Goal: Task Accomplishment & Management: Use online tool/utility

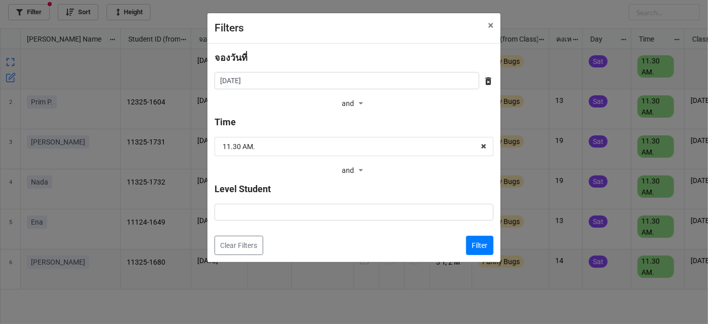
scroll to position [290, 702]
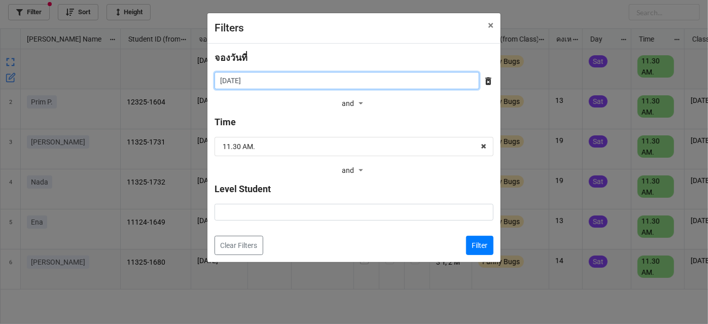
click at [328, 86] on input "[DATE]" at bounding box center [346, 80] width 265 height 17
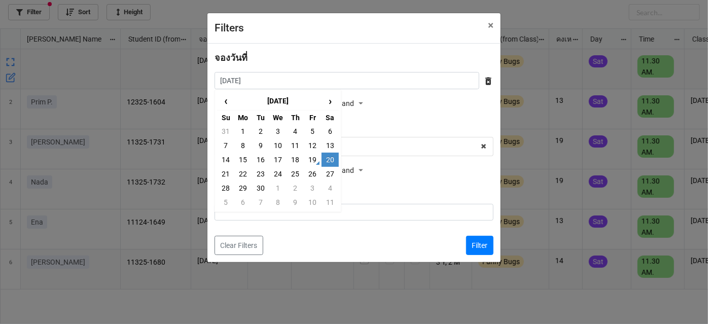
click at [323, 158] on td "20" at bounding box center [329, 160] width 17 height 14
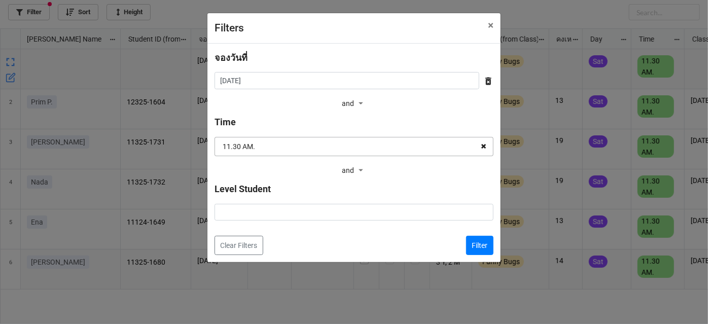
click at [477, 147] on icon at bounding box center [483, 146] width 16 height 19
click at [469, 244] on button "Filter" at bounding box center [479, 245] width 27 height 19
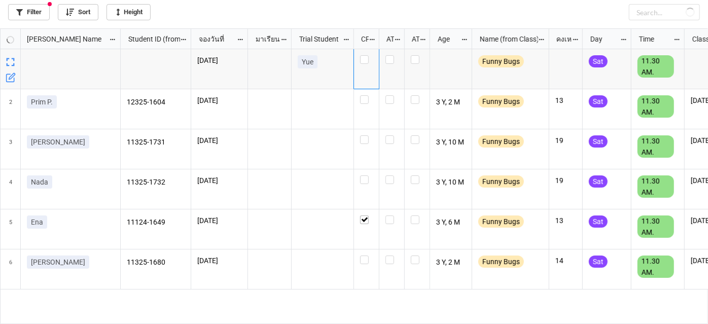
checkbox input "false"
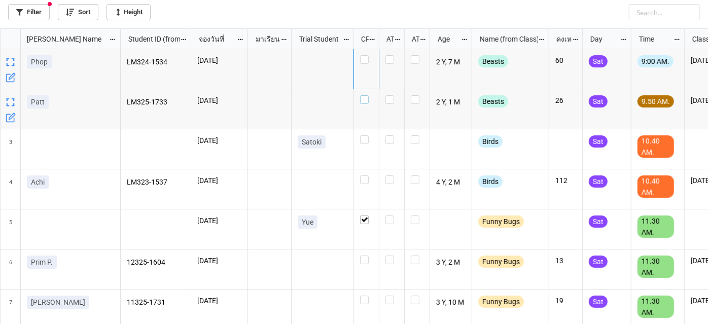
click at [366, 95] on label "grid" at bounding box center [366, 95] width 13 height 0
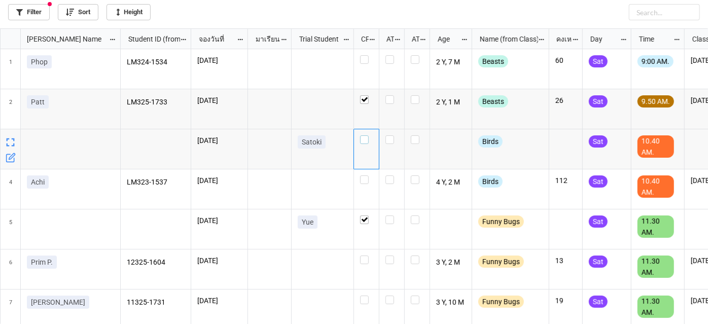
click at [361, 135] on label "grid" at bounding box center [366, 135] width 13 height 0
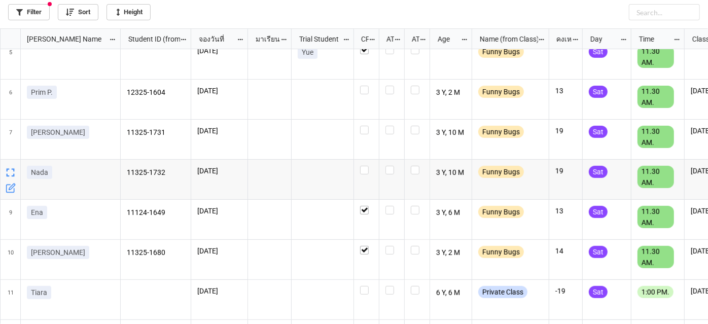
scroll to position [92, 0]
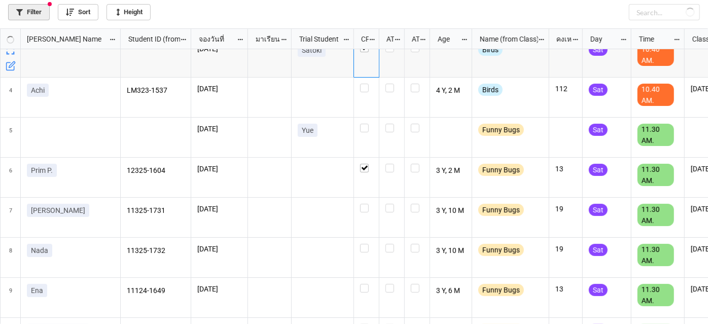
checkbox input "true"
checkbox input "false"
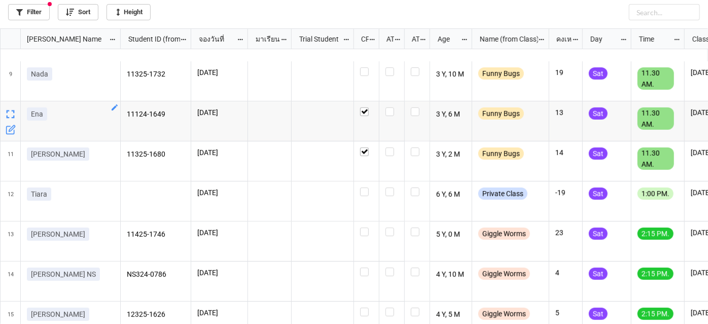
scroll to position [322, 0]
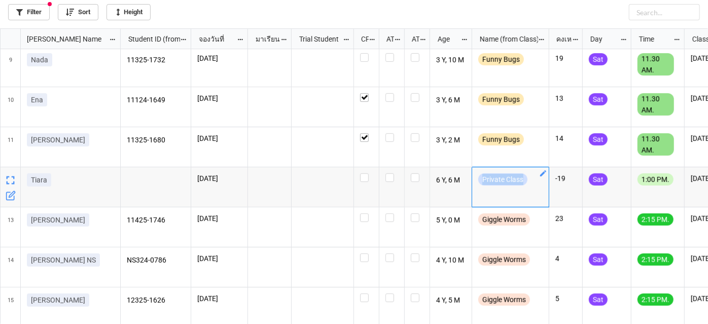
drag, startPoint x: 482, startPoint y: 176, endPoint x: 524, endPoint y: 179, distance: 41.7
click at [524, 179] on div "Private Class" at bounding box center [502, 179] width 49 height 12
copy div "Private Class"
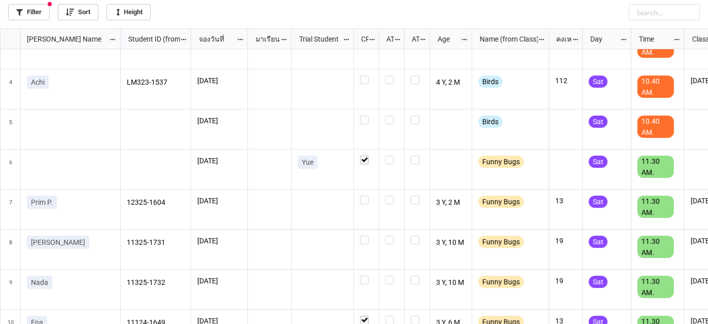
scroll to position [92, 0]
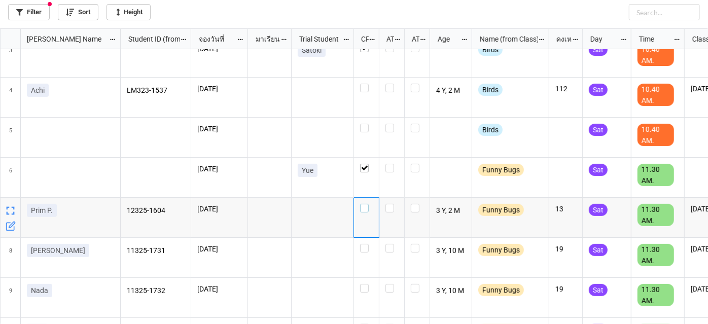
click at [366, 204] on label "grid" at bounding box center [366, 204] width 13 height 0
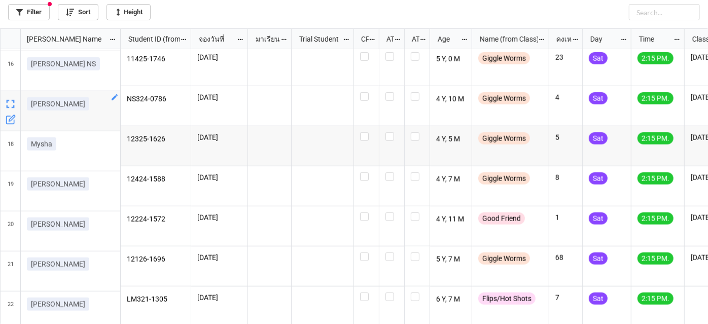
scroll to position [599, 0]
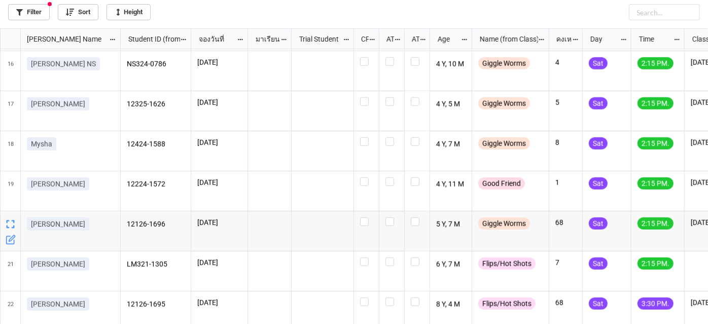
click at [9, 239] on icon "grid" at bounding box center [12, 239] width 6 height 6
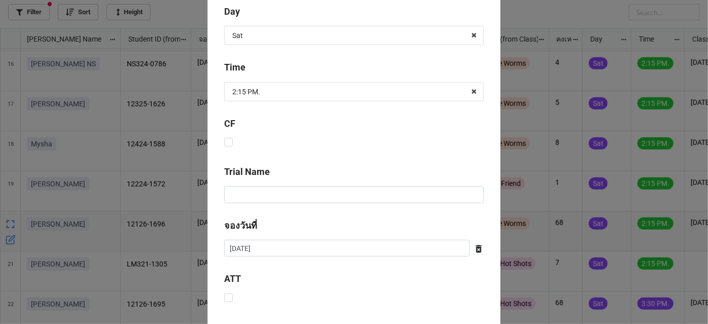
scroll to position [368, 0]
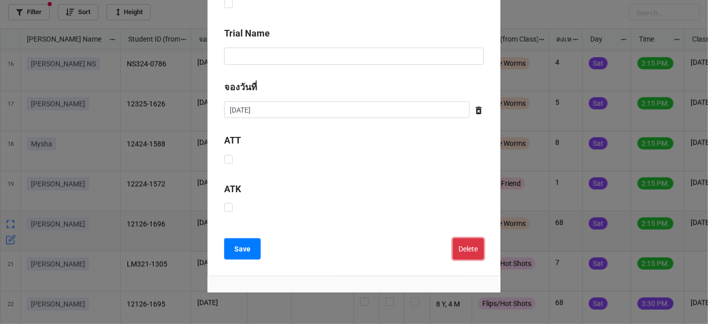
click at [475, 244] on button "Delete" at bounding box center [468, 248] width 31 height 21
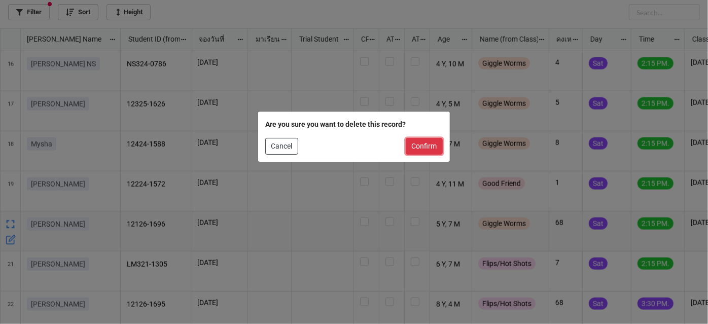
click at [417, 148] on button "Confirm" at bounding box center [423, 146] width 37 height 17
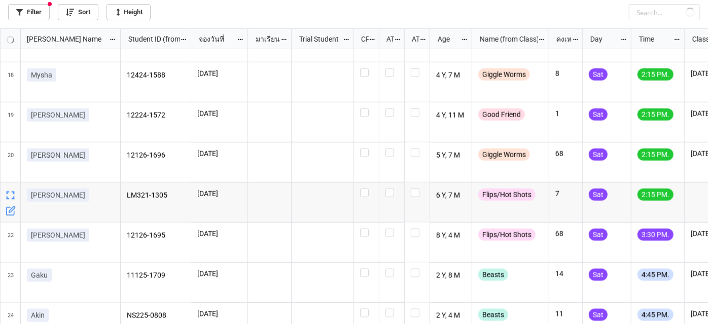
scroll to position [690, 0]
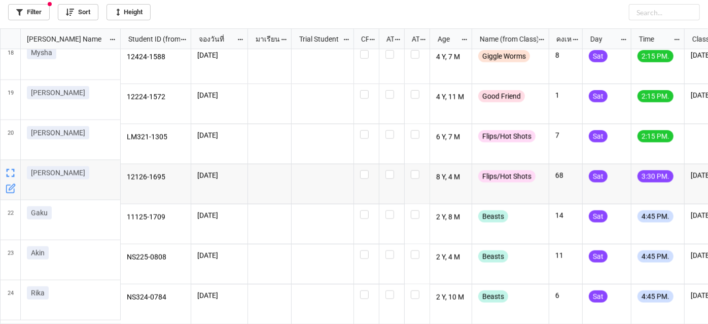
click at [11, 186] on icon "grid" at bounding box center [12, 187] width 6 height 6
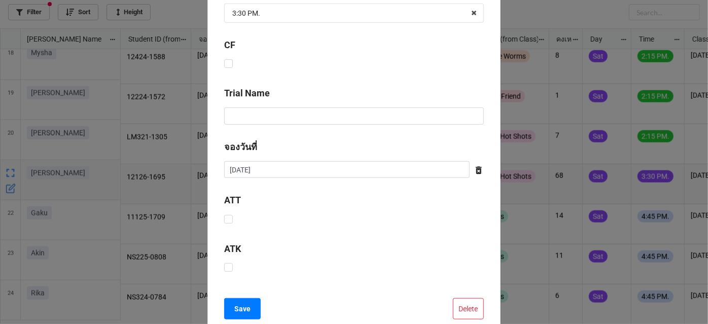
scroll to position [368, 0]
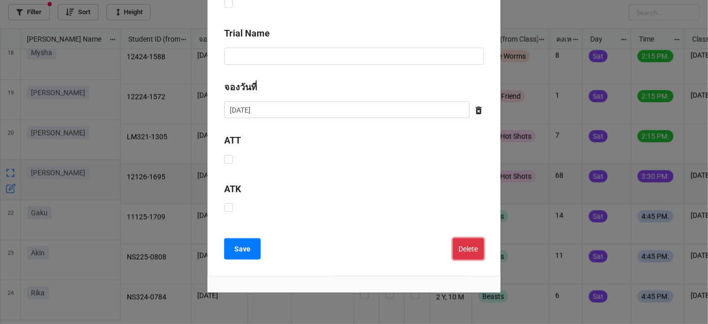
click at [468, 248] on button "Delete" at bounding box center [468, 248] width 31 height 21
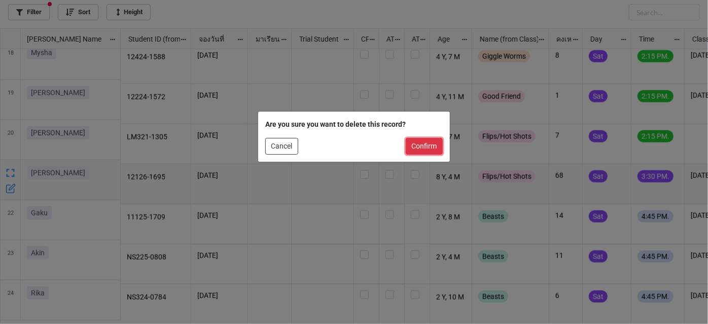
click at [431, 152] on button "Confirm" at bounding box center [423, 146] width 37 height 17
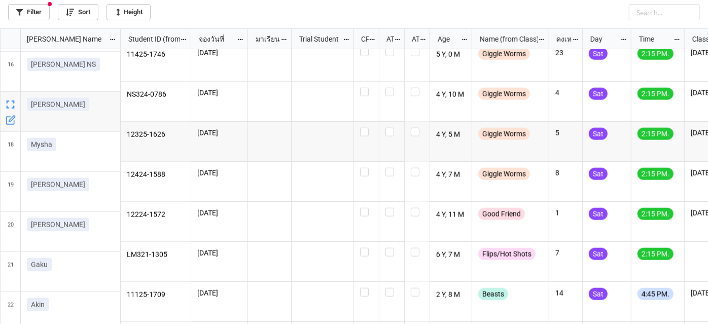
scroll to position [552, 0]
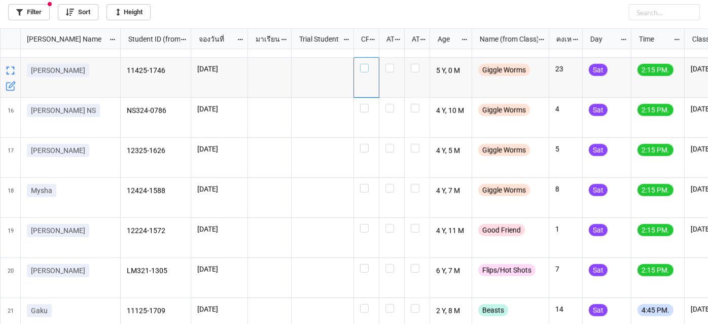
click at [361, 64] on label "grid" at bounding box center [366, 64] width 13 height 0
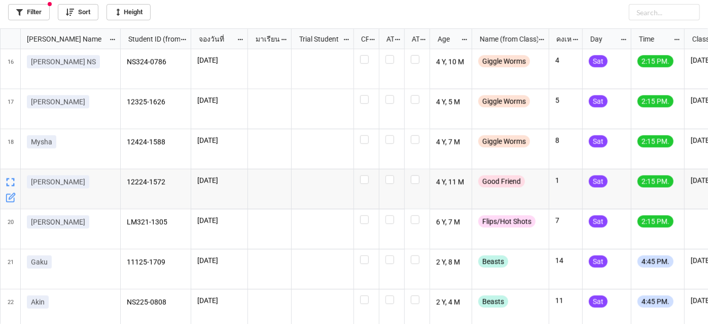
scroll to position [650, 0]
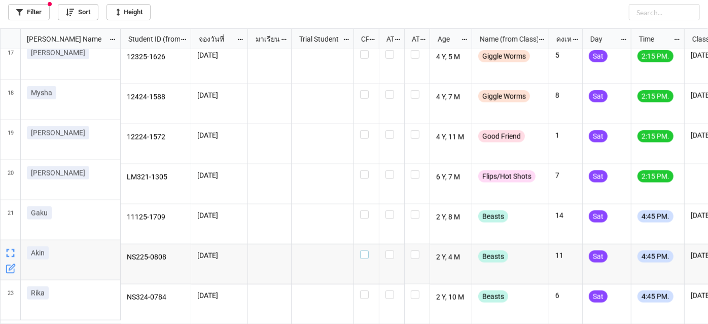
click at [361, 250] on label "grid" at bounding box center [366, 250] width 13 height 0
click at [366, 290] on label "grid" at bounding box center [366, 290] width 13 height 0
checkbox input "true"
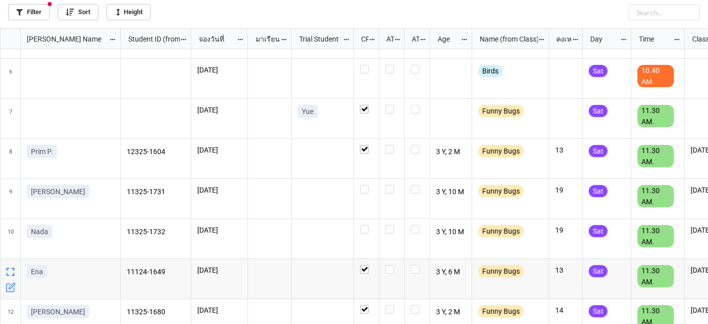
scroll to position [189, 0]
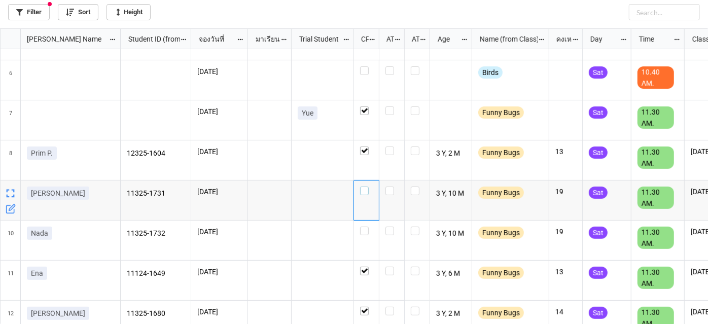
click at [369, 187] on div "grid" at bounding box center [366, 191] width 13 height 9
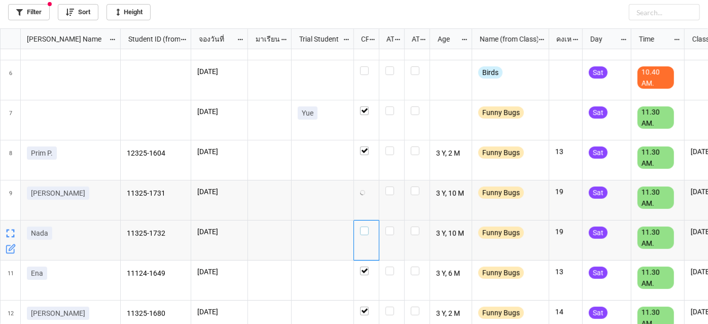
click at [367, 227] on label "grid" at bounding box center [366, 227] width 13 height 0
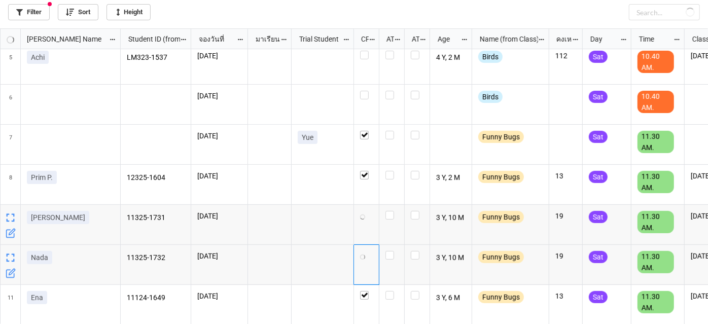
scroll to position [97, 0]
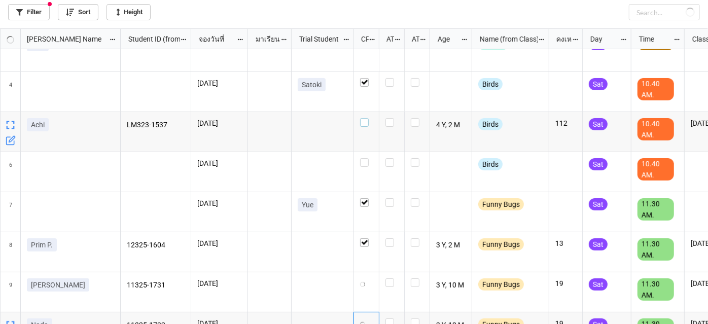
click at [363, 118] on label "grid" at bounding box center [366, 118] width 13 height 0
click at [365, 127] on div "grid" at bounding box center [366, 132] width 25 height 40
click at [365, 118] on label "grid" at bounding box center [366, 118] width 13 height 0
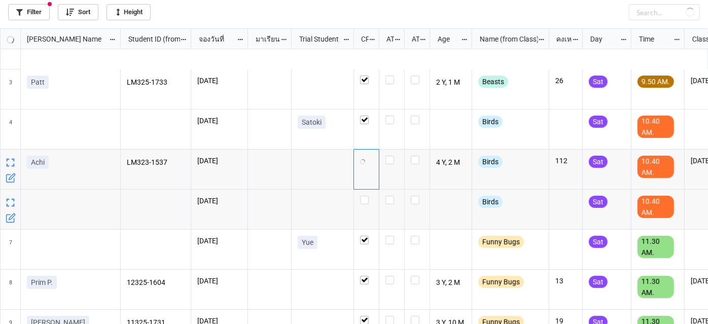
scroll to position [0, 0]
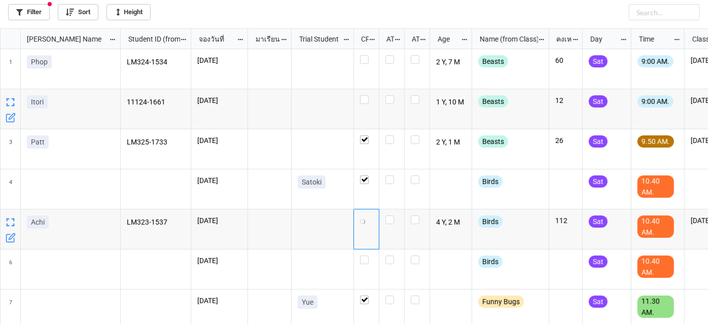
click at [364, 104] on div "grid" at bounding box center [366, 109] width 25 height 40
click at [364, 95] on label "grid" at bounding box center [366, 95] width 13 height 0
click at [363, 95] on label "grid" at bounding box center [366, 95] width 13 height 0
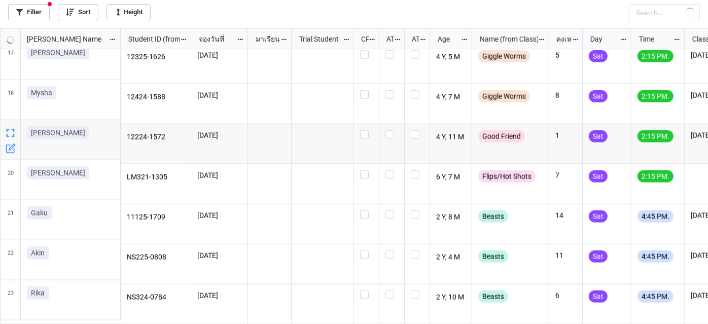
checkbox input "false"
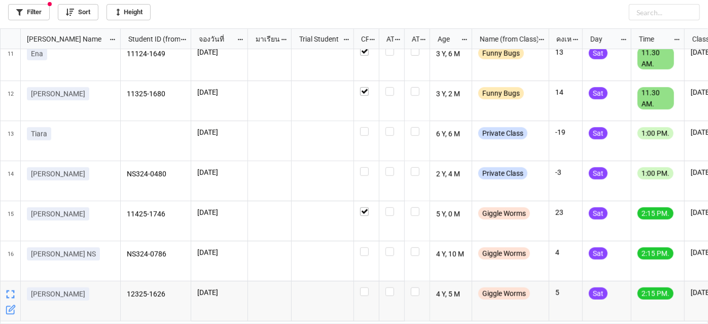
scroll to position [374, 0]
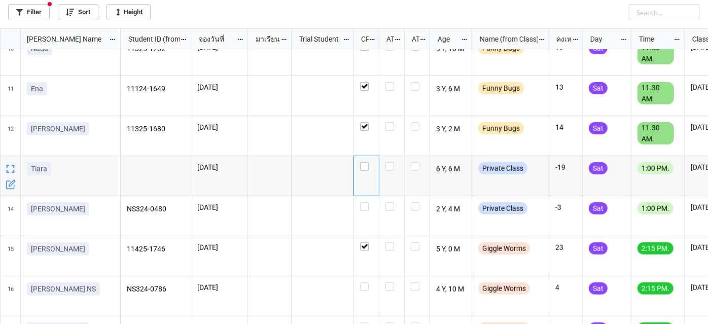
click at [362, 162] on label "grid" at bounding box center [366, 162] width 13 height 0
click at [364, 202] on label "grid" at bounding box center [366, 202] width 13 height 0
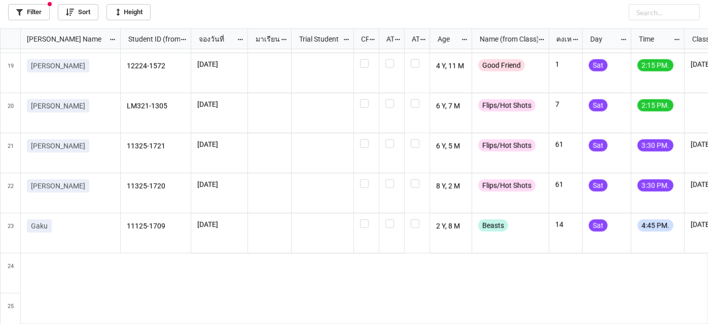
scroll to position [730, 0]
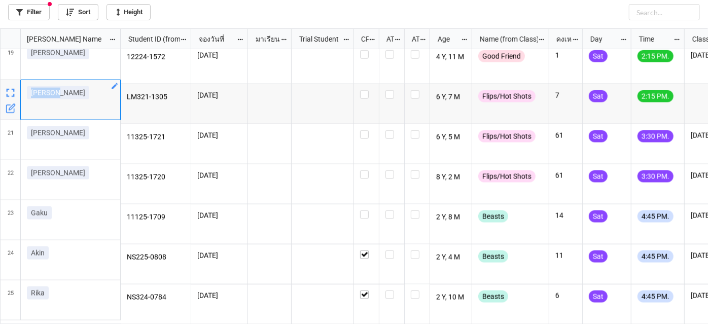
drag, startPoint x: 62, startPoint y: 97, endPoint x: 31, endPoint y: 99, distance: 31.0
click at [31, 99] on div "[PERSON_NAME]" at bounding box center [70, 94] width 87 height 17
copy p "[PERSON_NAME]"
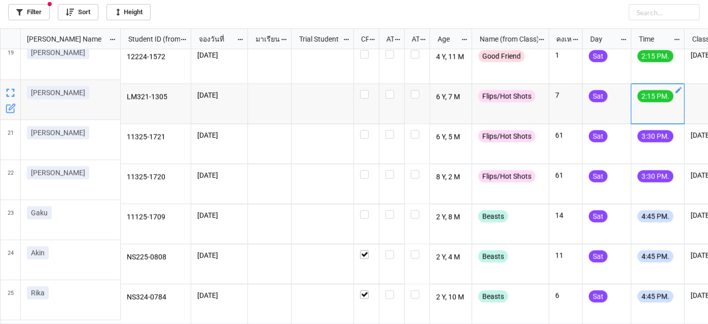
click at [681, 87] on icon "grid" at bounding box center [678, 90] width 8 height 8
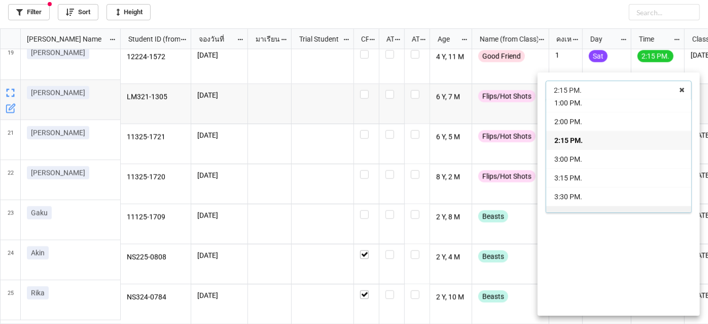
scroll to position [146, 0]
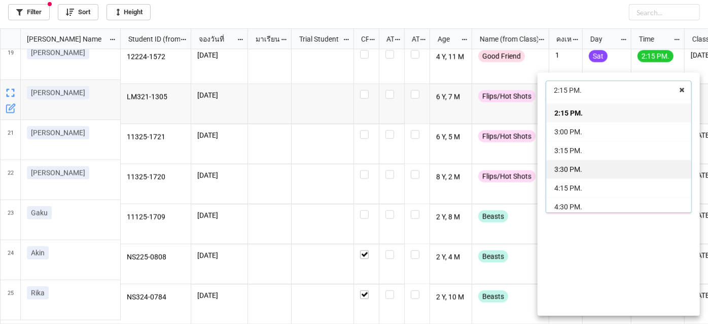
click at [615, 171] on div "3:30 PM." at bounding box center [618, 169] width 145 height 19
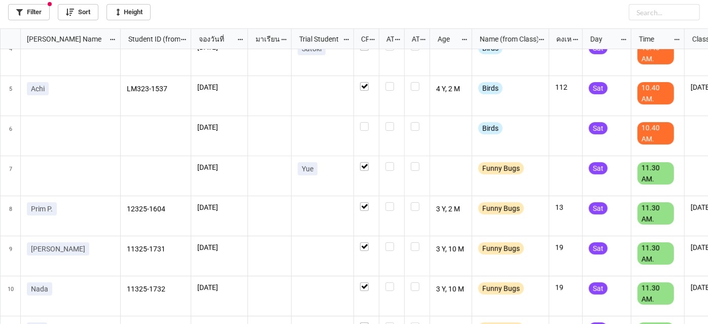
scroll to position [131, 0]
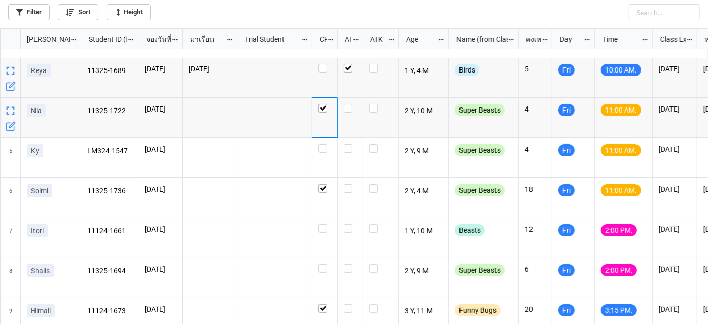
scroll to position [92, 0]
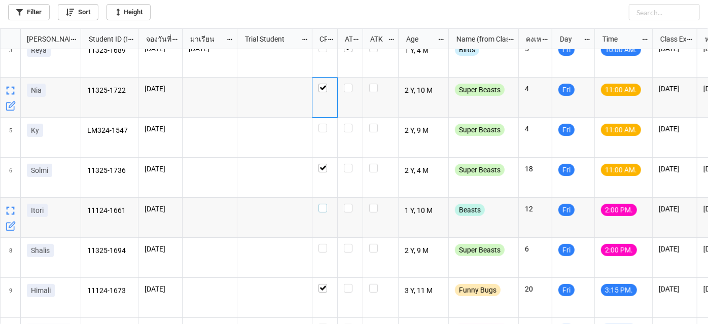
click at [321, 204] on label "grid" at bounding box center [324, 204] width 13 height 0
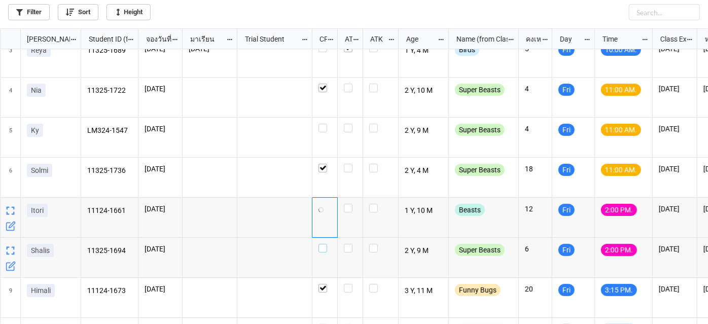
click at [323, 244] on label "grid" at bounding box center [324, 244] width 13 height 0
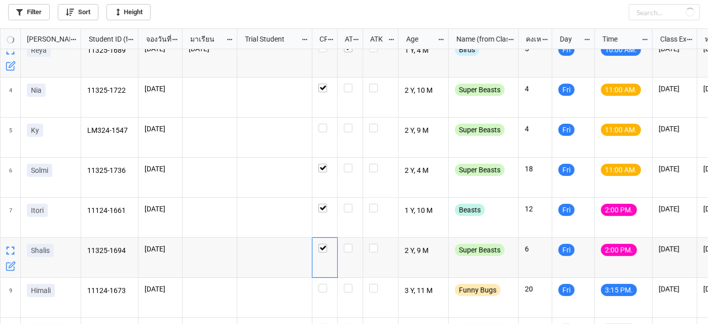
checkbox input "false"
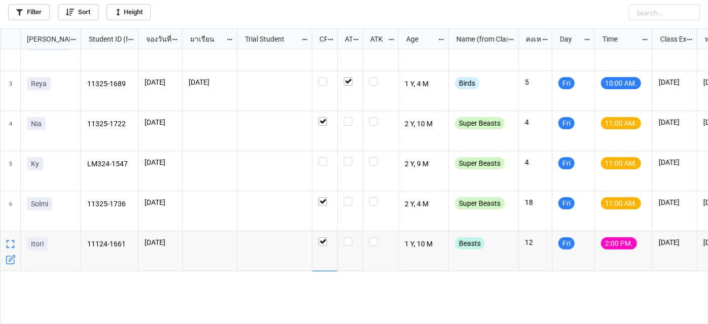
scroll to position [0, 0]
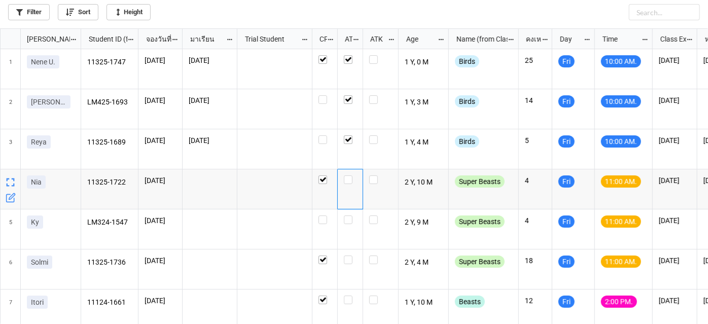
click at [342, 183] on div "grid" at bounding box center [350, 189] width 25 height 40
click at [347, 184] on div "grid" at bounding box center [350, 189] width 25 height 40
click at [346, 175] on label "grid" at bounding box center [350, 175] width 13 height 0
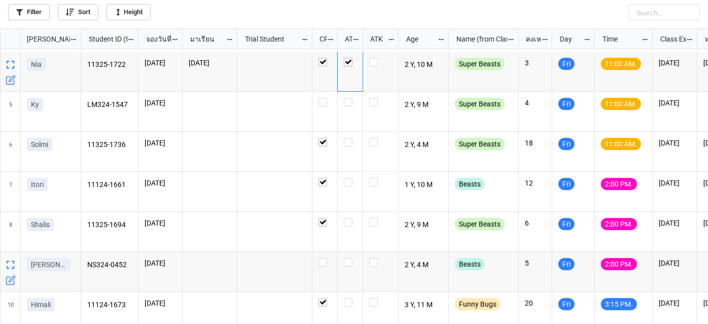
scroll to position [138, 0]
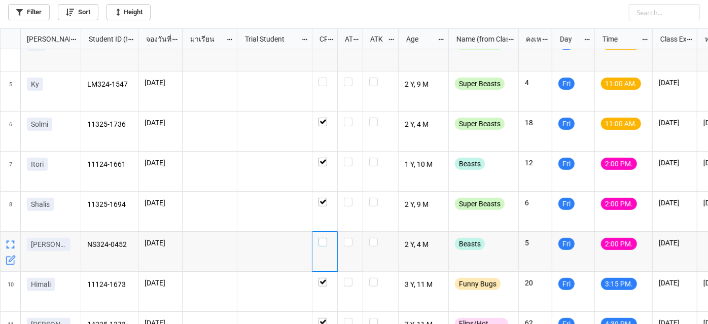
click at [325, 238] on label "grid" at bounding box center [324, 238] width 13 height 0
checkbox input "true"
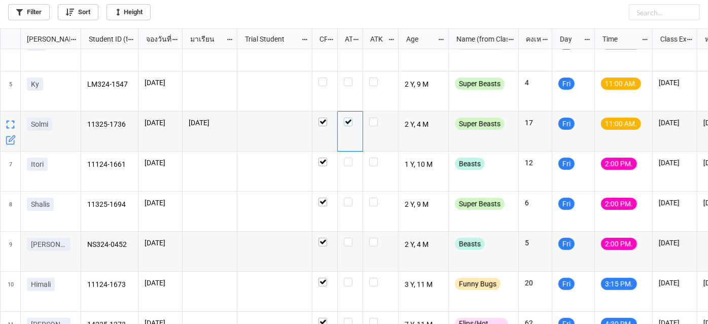
click at [346, 118] on label "grid" at bounding box center [350, 118] width 13 height 0
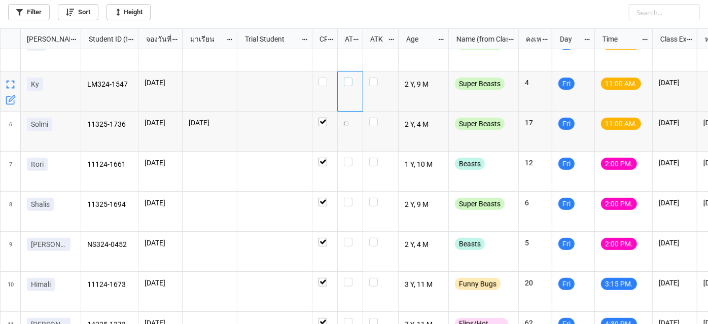
click at [347, 78] on label "grid" at bounding box center [350, 78] width 13 height 0
click at [347, 83] on icon "grid" at bounding box center [346, 83] width 5 height 5
click at [348, 78] on label "grid" at bounding box center [350, 78] width 13 height 0
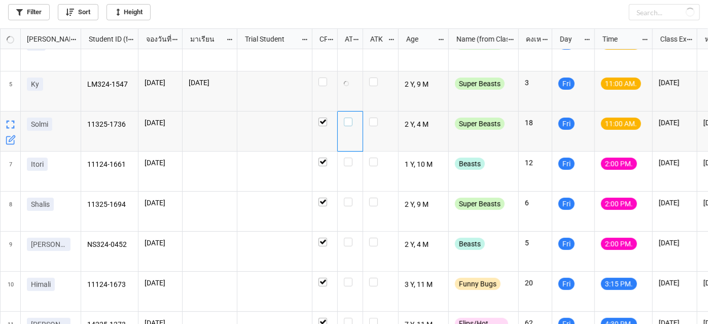
click at [346, 118] on label "grid" at bounding box center [350, 118] width 13 height 0
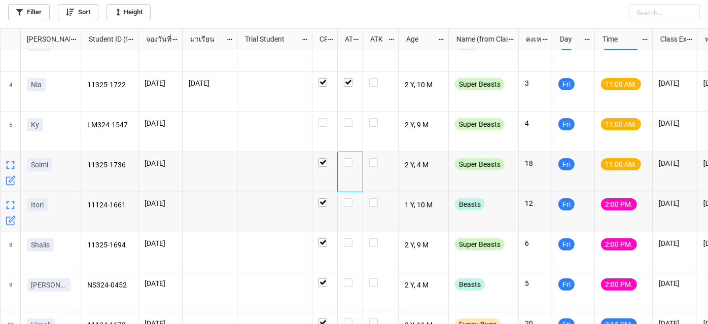
scroll to position [92, 0]
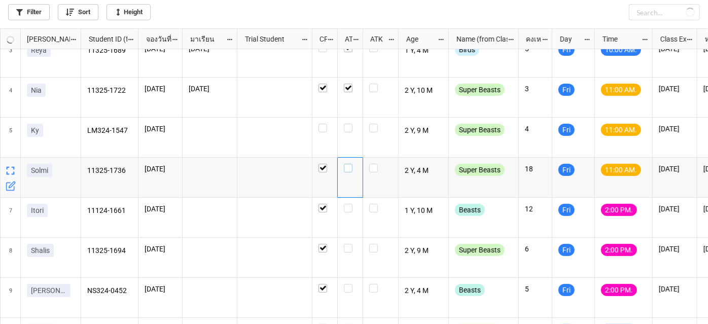
click at [348, 164] on label "grid" at bounding box center [350, 164] width 13 height 0
checkbox input "false"
checkbox input "true"
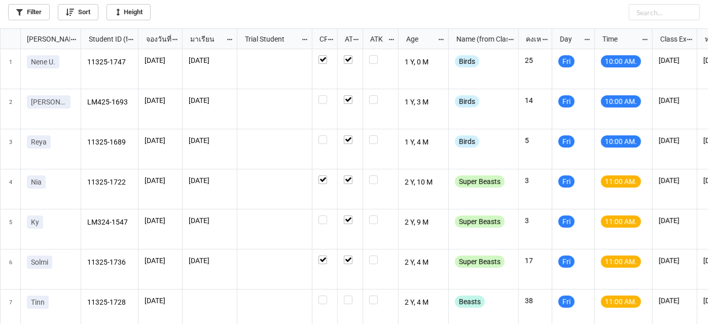
scroll to position [5, 5]
click at [349, 295] on label "grid" at bounding box center [350, 295] width 13 height 0
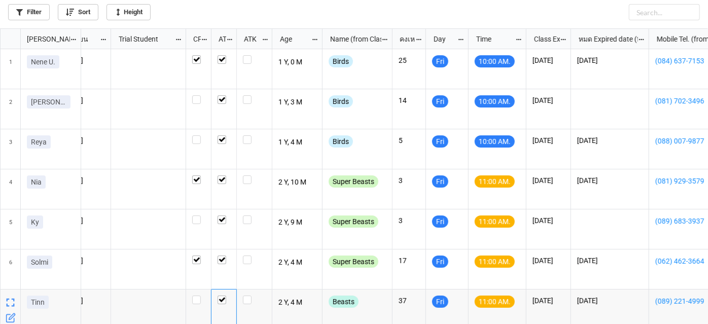
scroll to position [33, 0]
